Goal: Transaction & Acquisition: Book appointment/travel/reservation

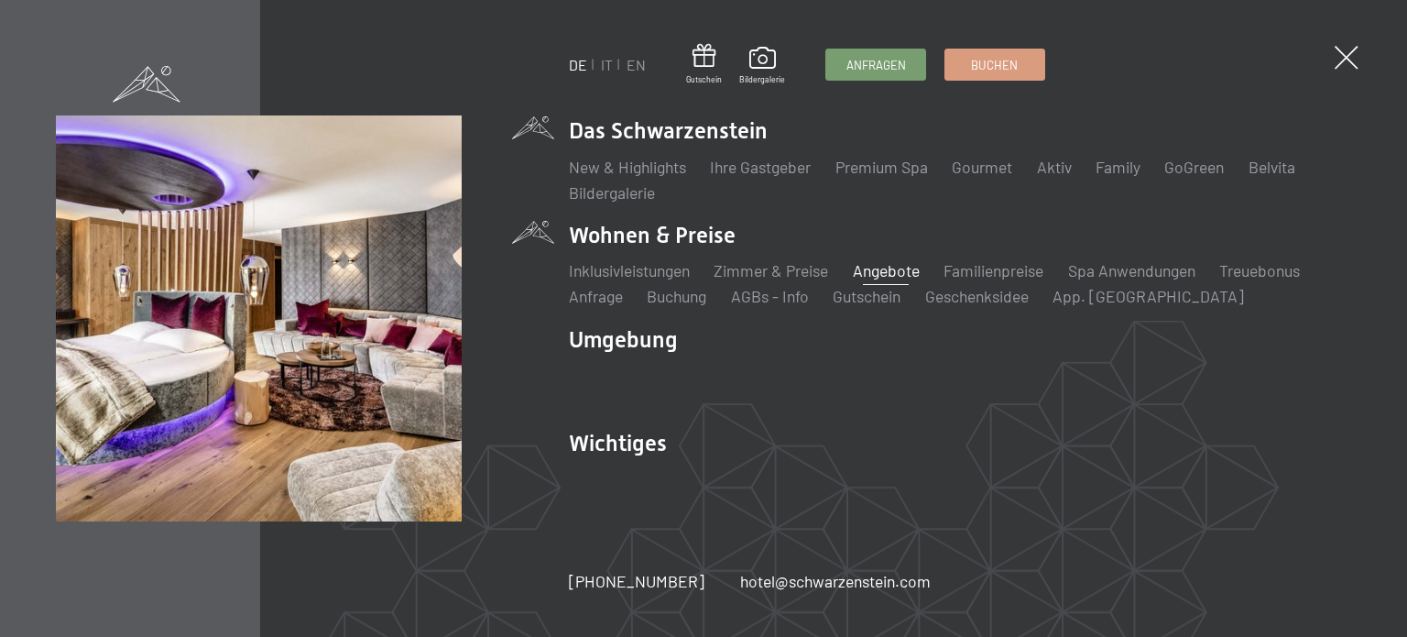
click at [897, 271] on link "Angebote" at bounding box center [886, 270] width 67 height 20
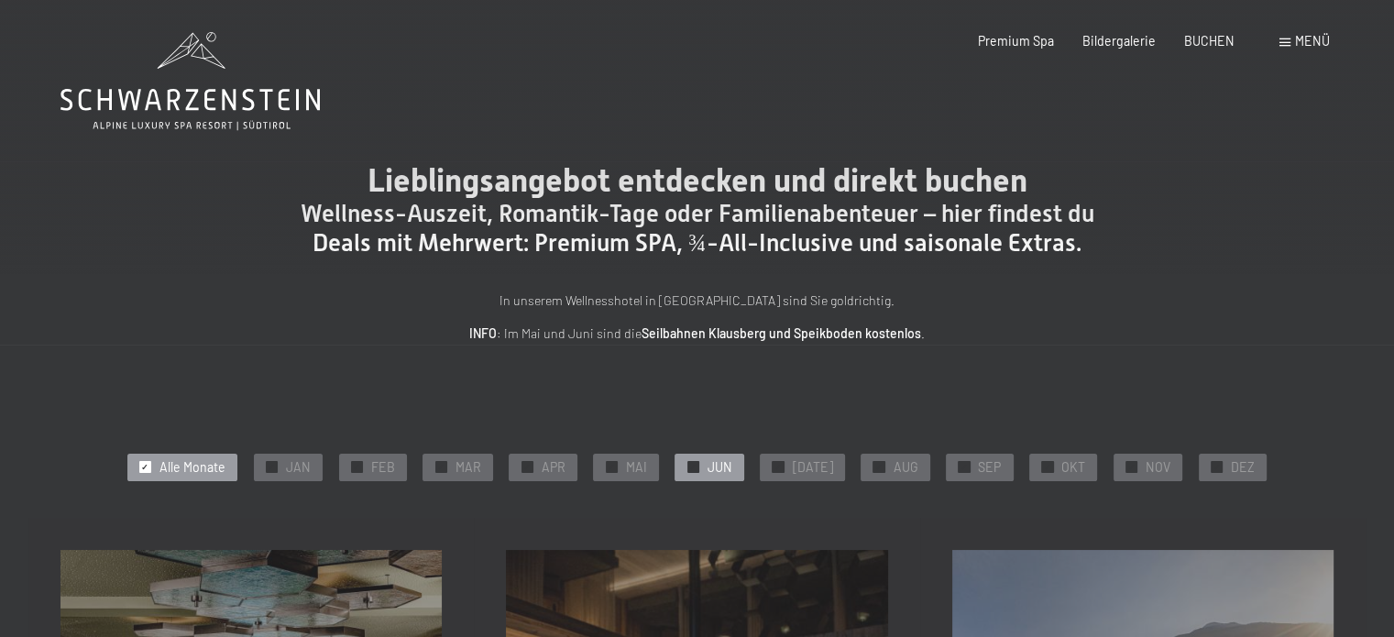
click at [710, 467] on div "✓ JUN" at bounding box center [708, 467] width 69 height 27
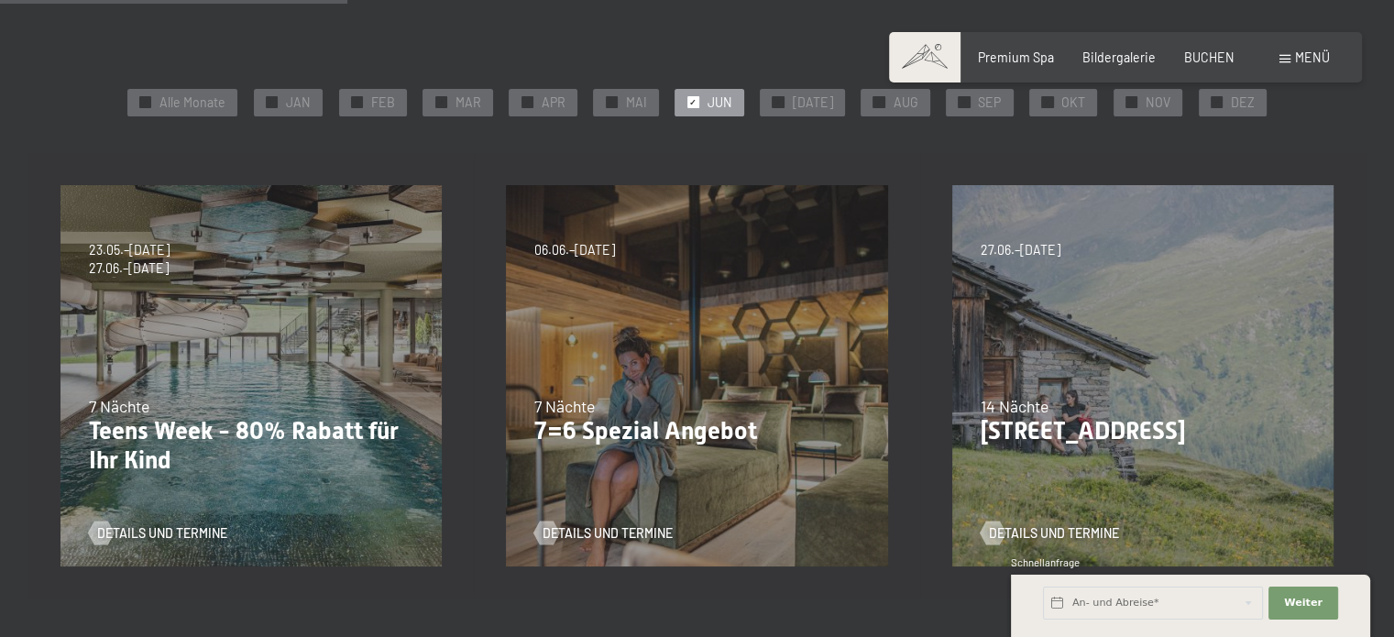
scroll to position [370, 0]
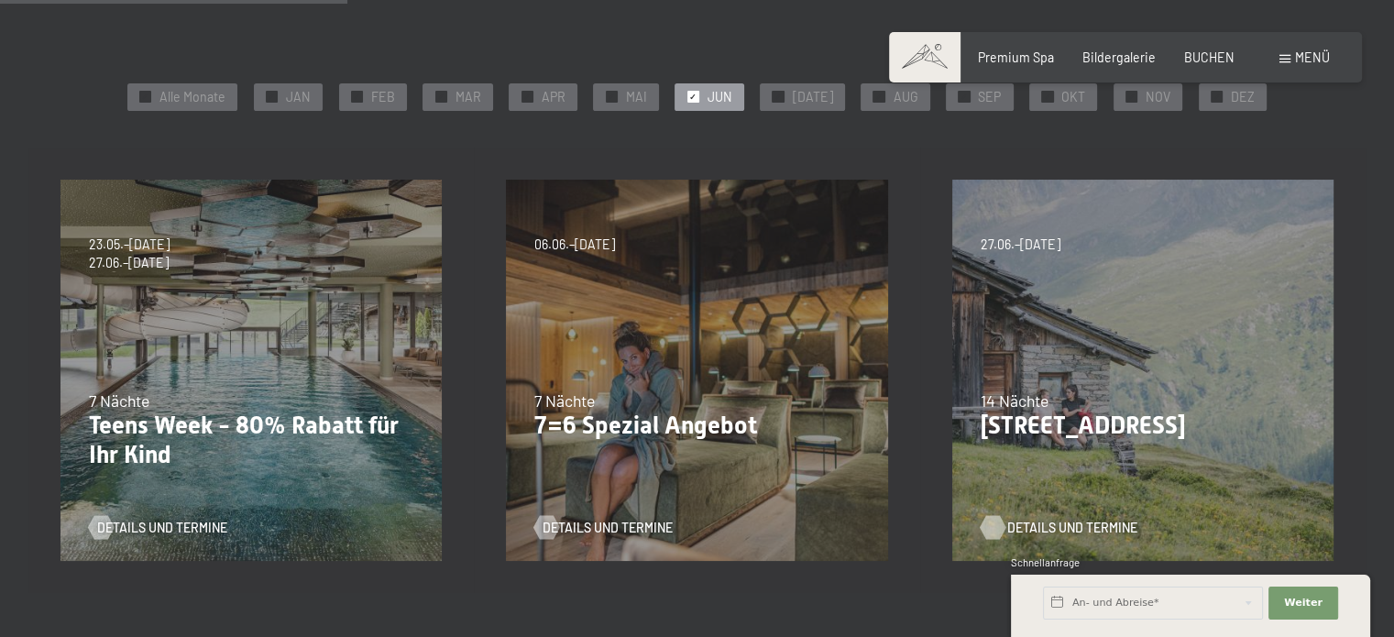
click at [1114, 519] on span "Details und Termine" at bounding box center [1072, 528] width 130 height 18
